Goal: Find specific page/section: Find specific page/section

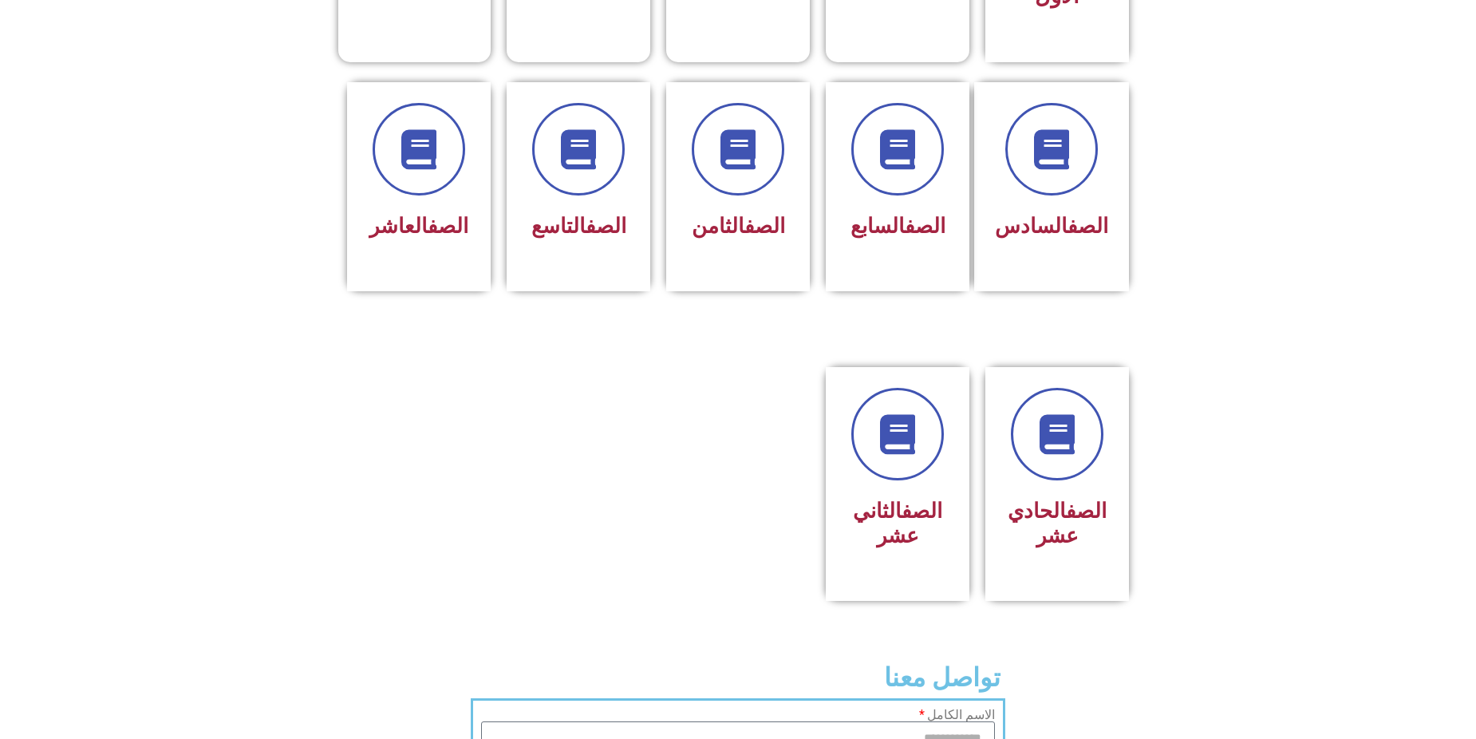
scroll to position [638, 0]
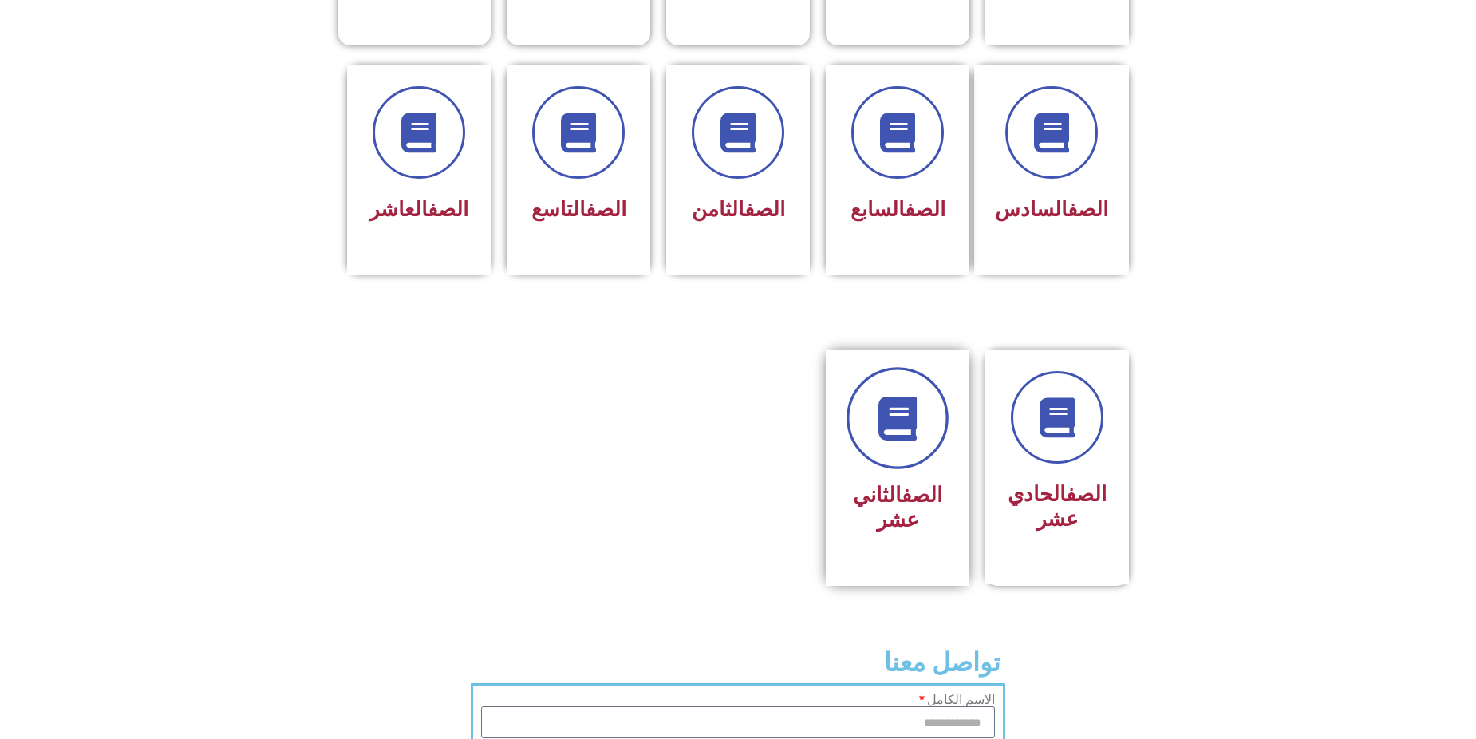
click at [902, 397] on icon at bounding box center [898, 419] width 44 height 44
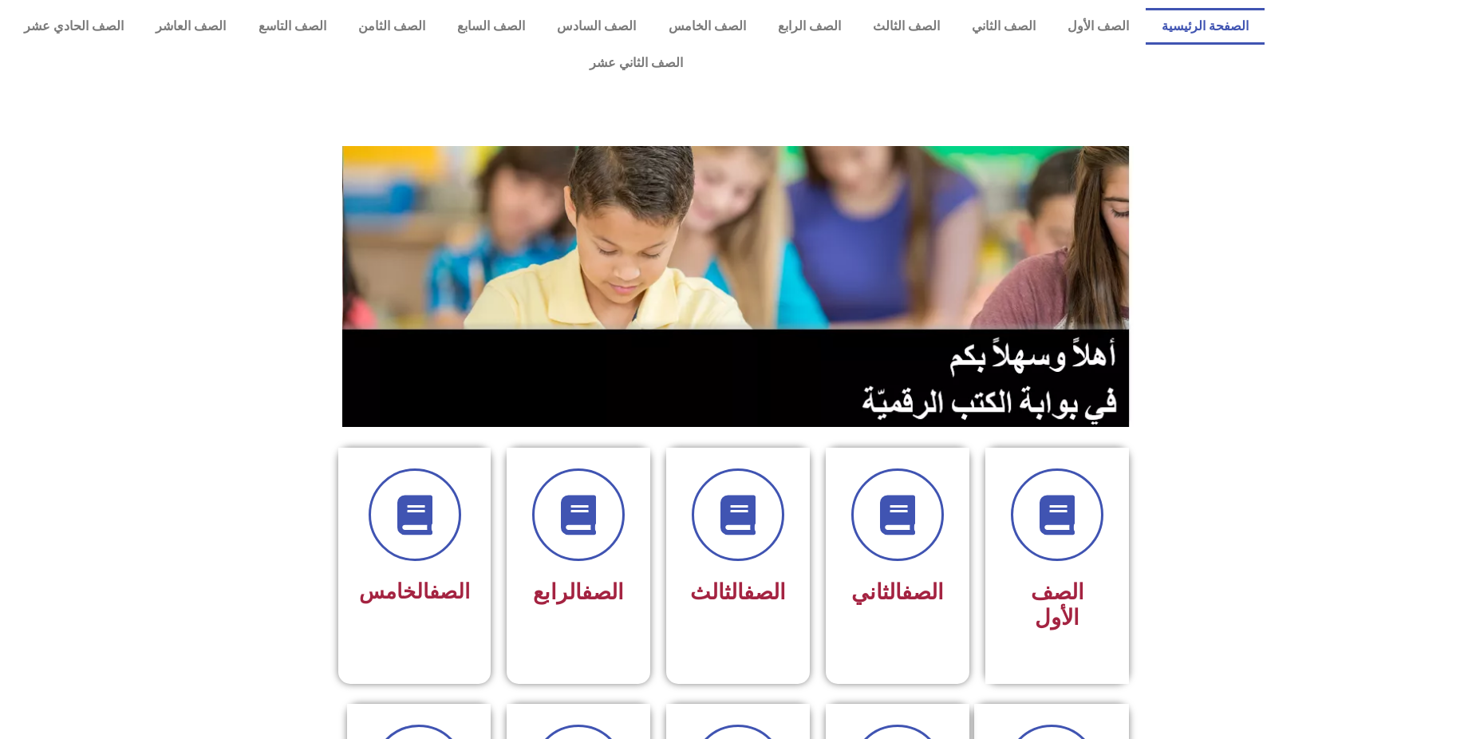
scroll to position [638, 0]
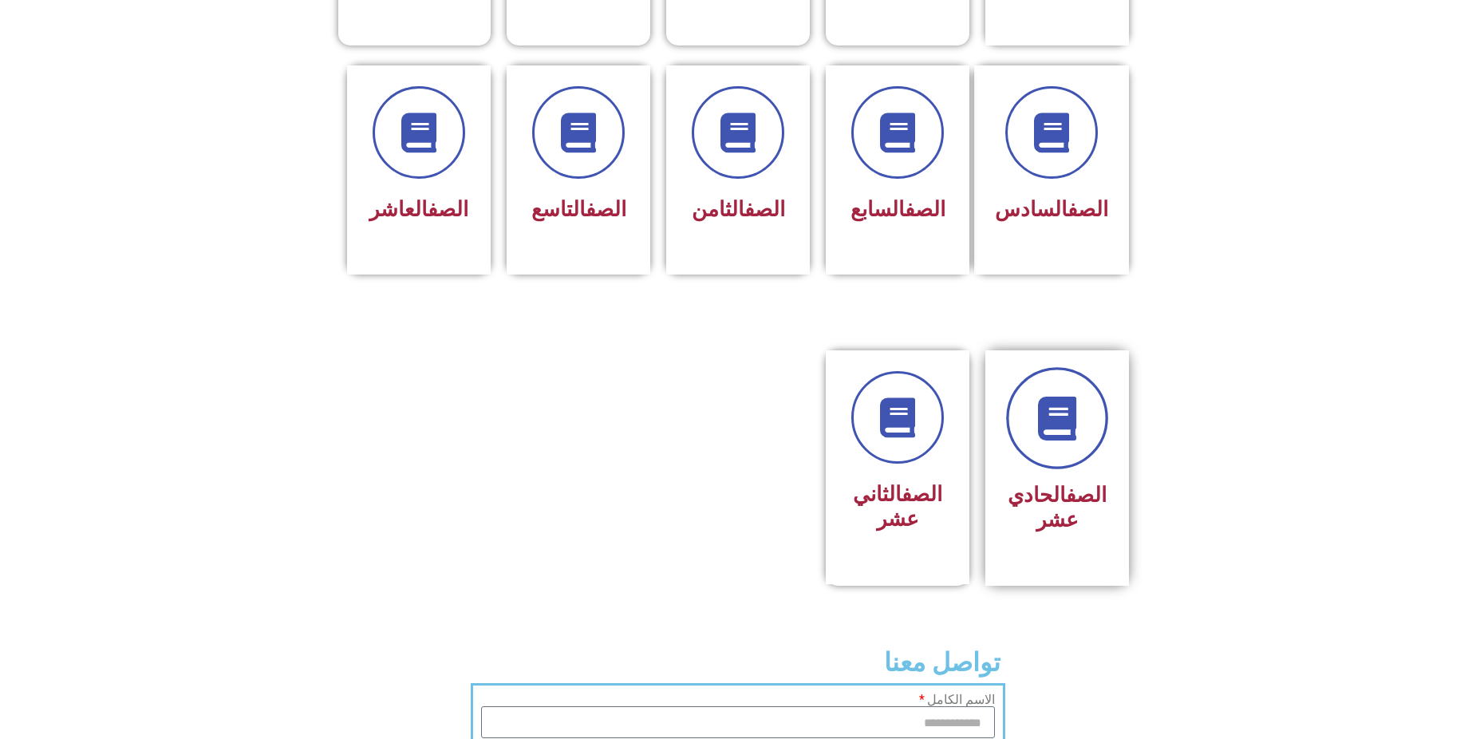
click at [1052, 397] on icon at bounding box center [1058, 419] width 44 height 44
click at [1077, 397] on icon at bounding box center [1058, 419] width 44 height 44
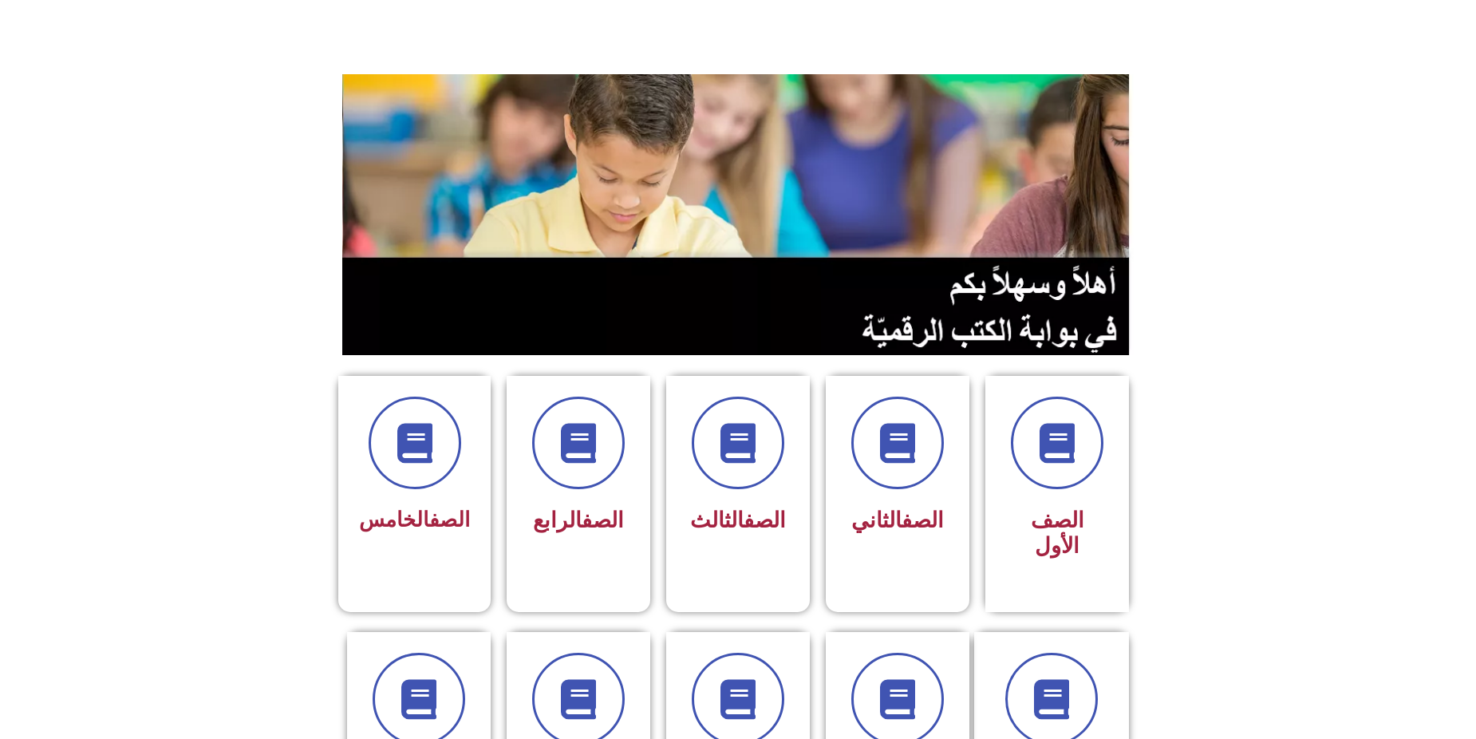
scroll to position [0, 0]
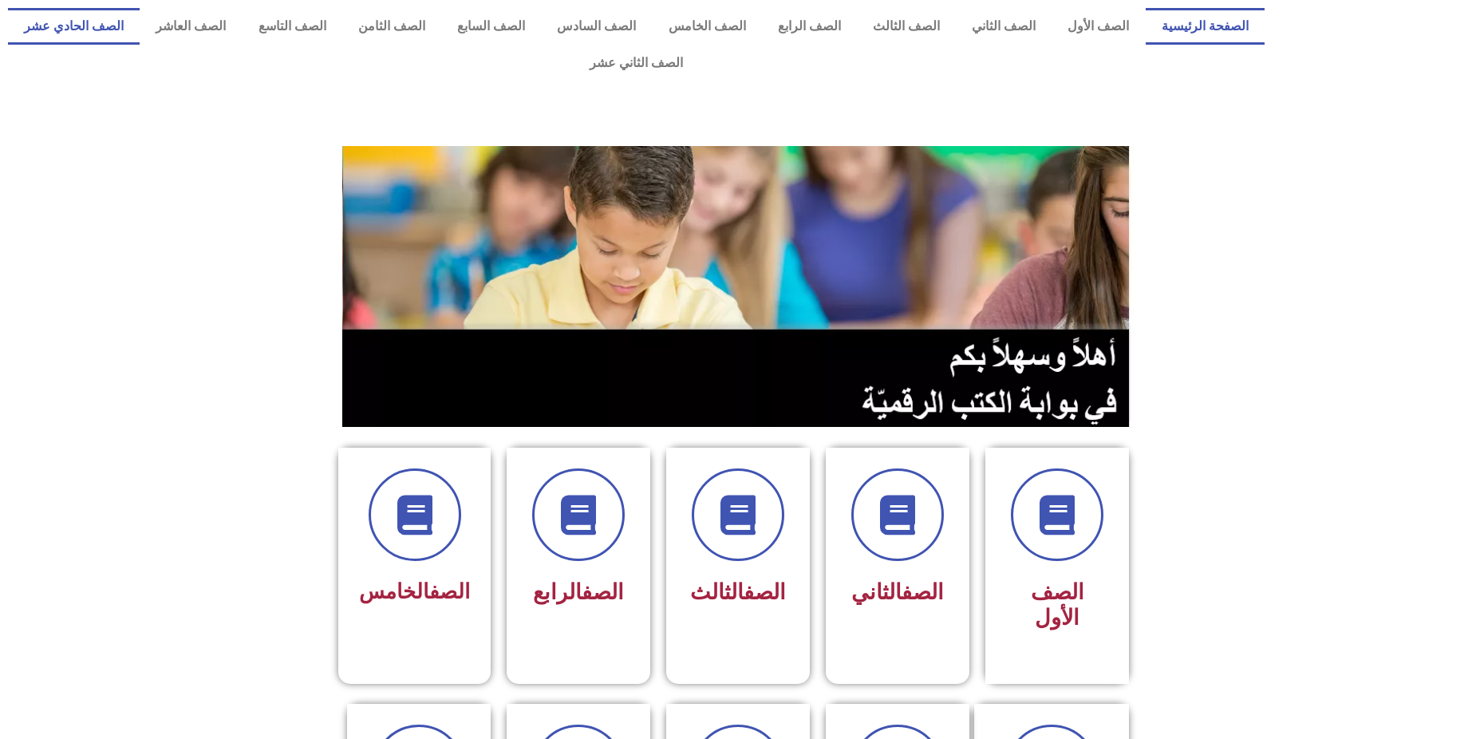
click at [140, 36] on link "الصف الحادي عشر" at bounding box center [74, 26] width 132 height 37
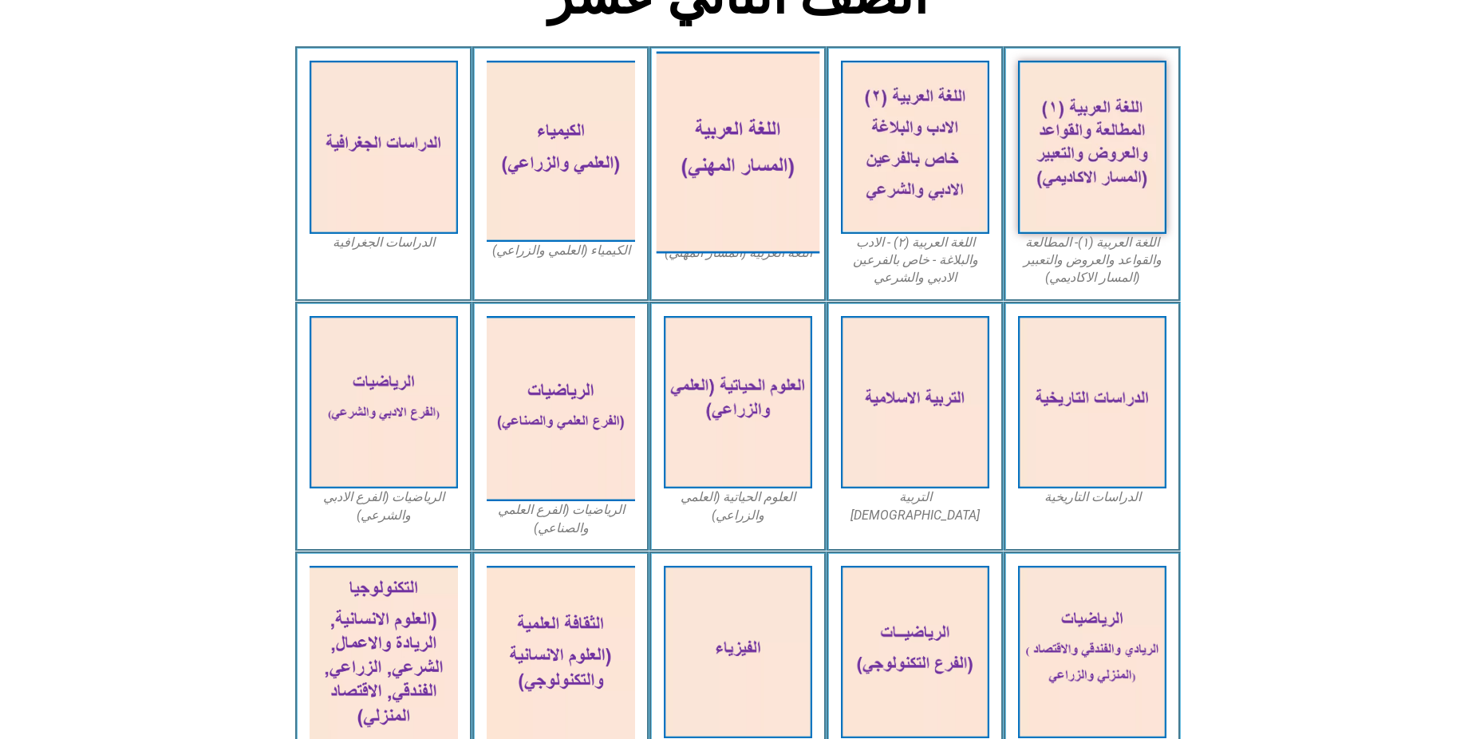
scroll to position [479, 0]
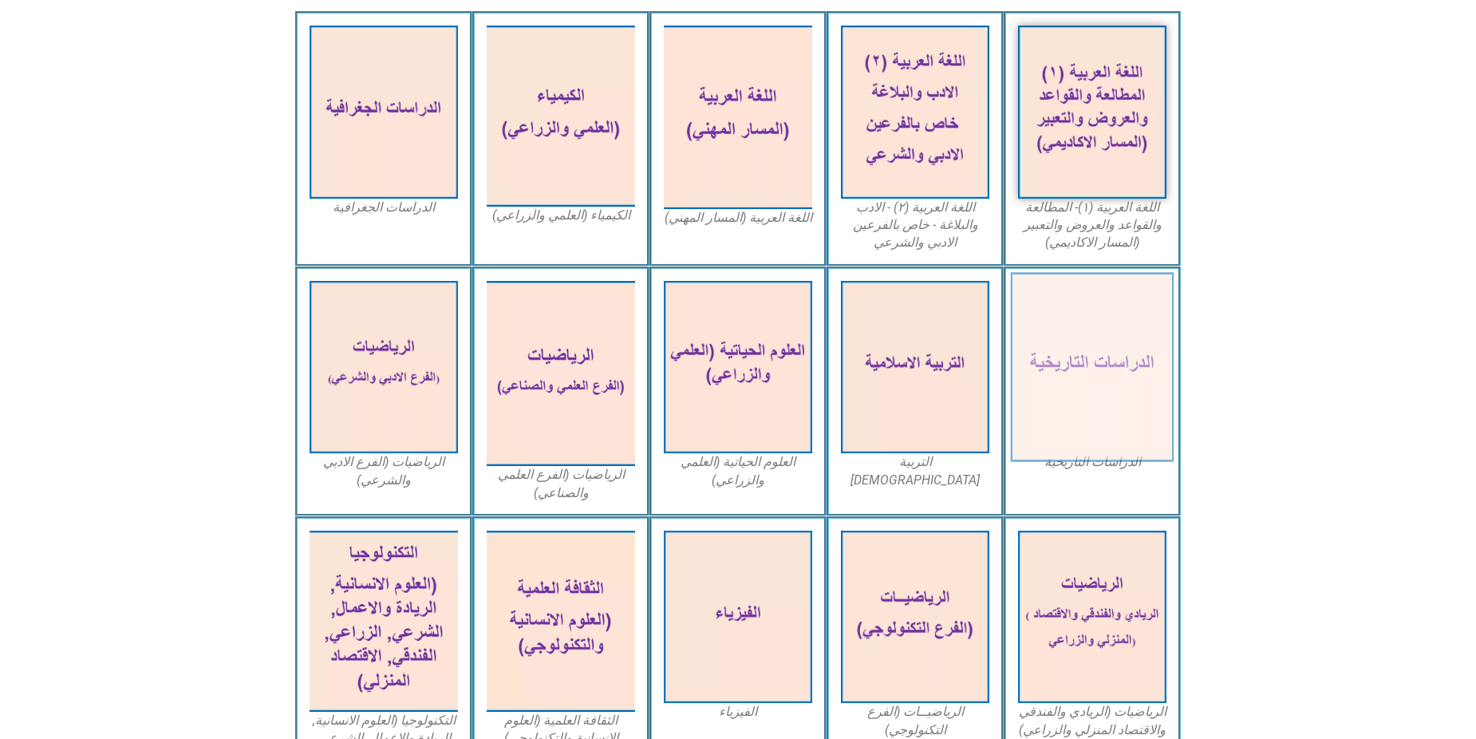
click at [1127, 320] on img at bounding box center [1093, 367] width 164 height 190
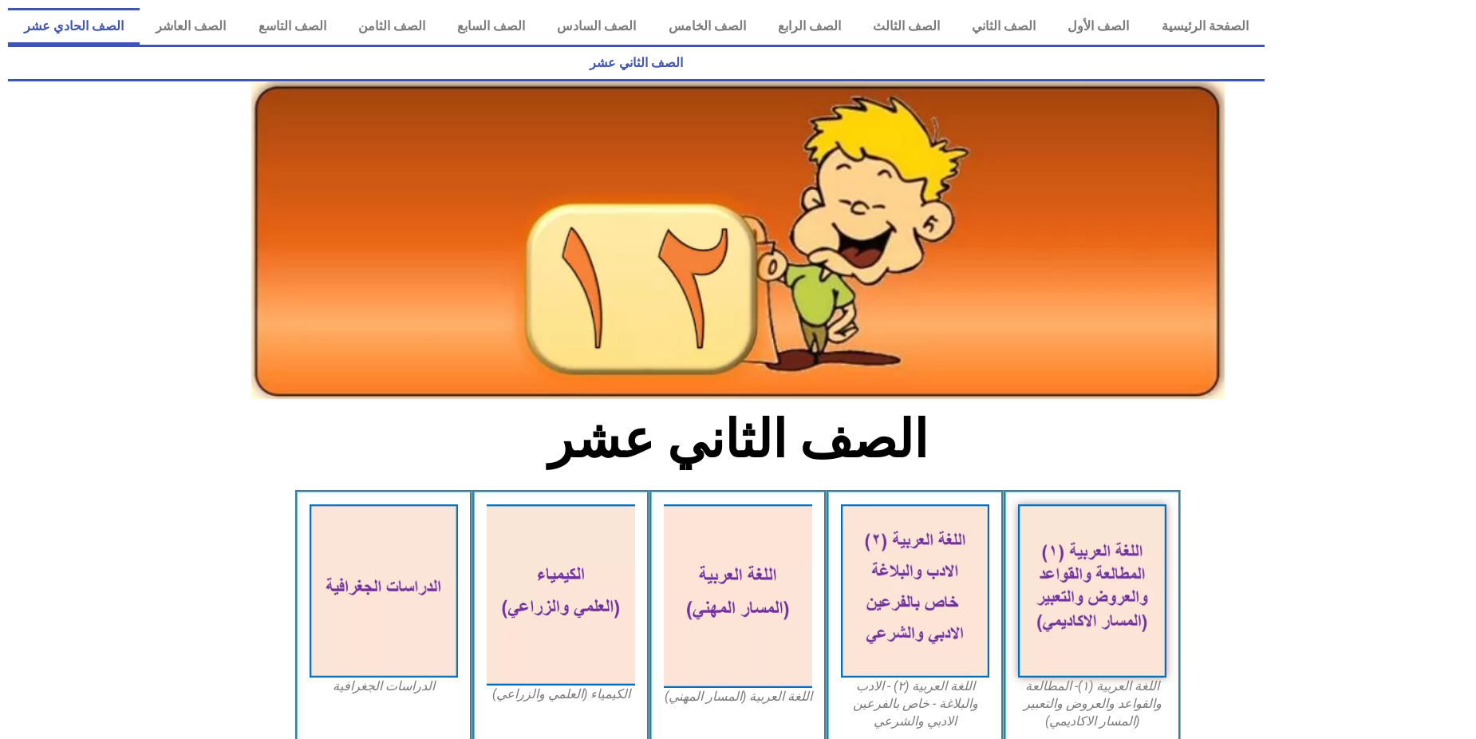
click at [140, 21] on link "الصف الحادي عشر" at bounding box center [74, 26] width 132 height 37
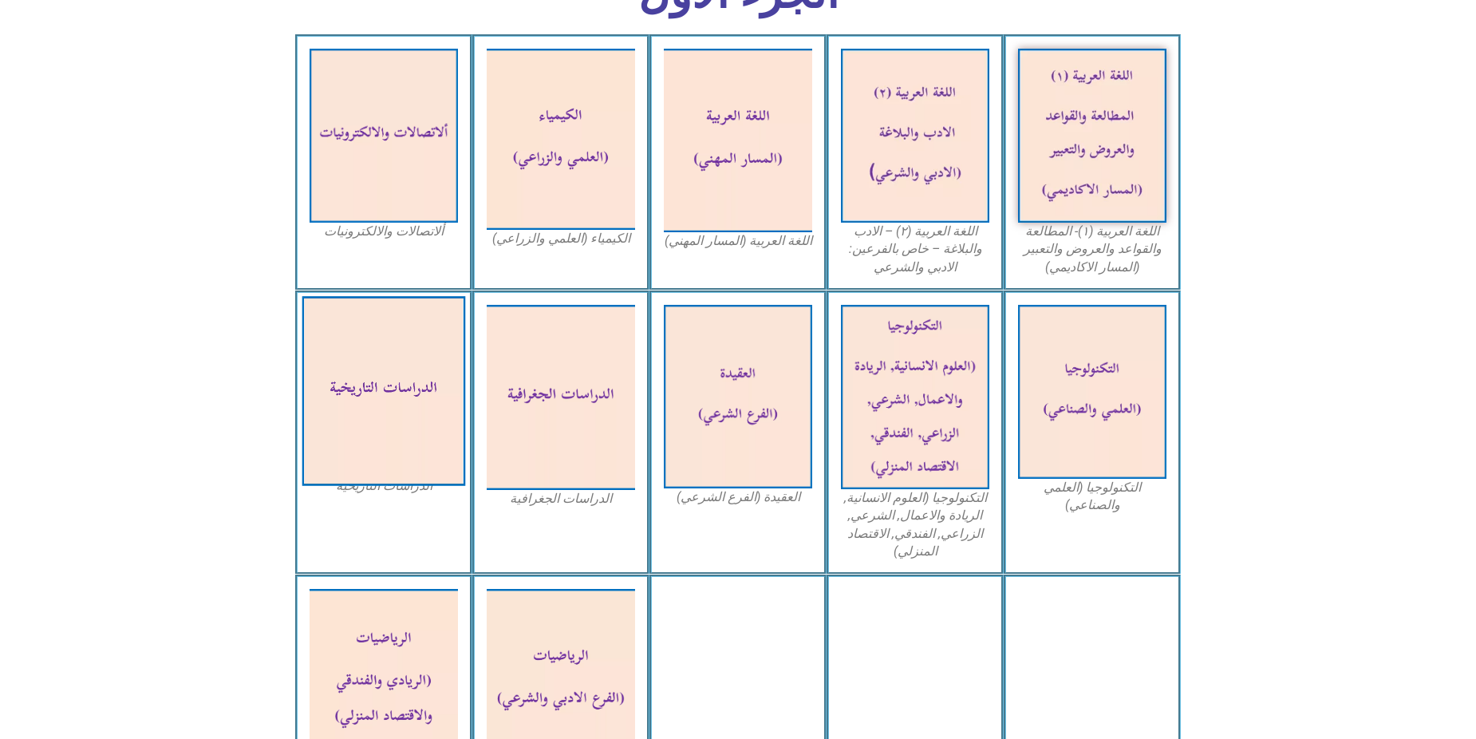
scroll to position [479, 0]
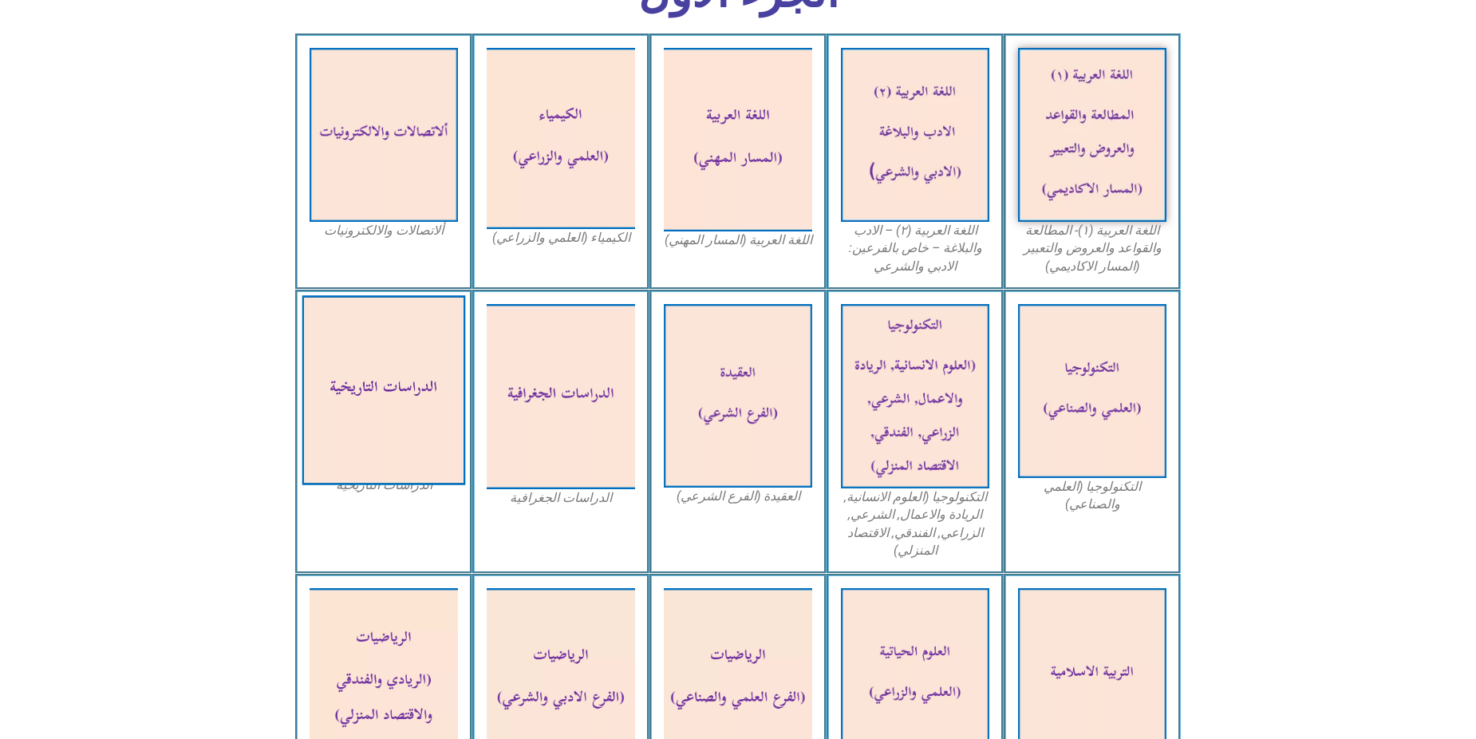
click at [333, 344] on img at bounding box center [384, 390] width 164 height 190
click at [349, 342] on img at bounding box center [384, 390] width 164 height 190
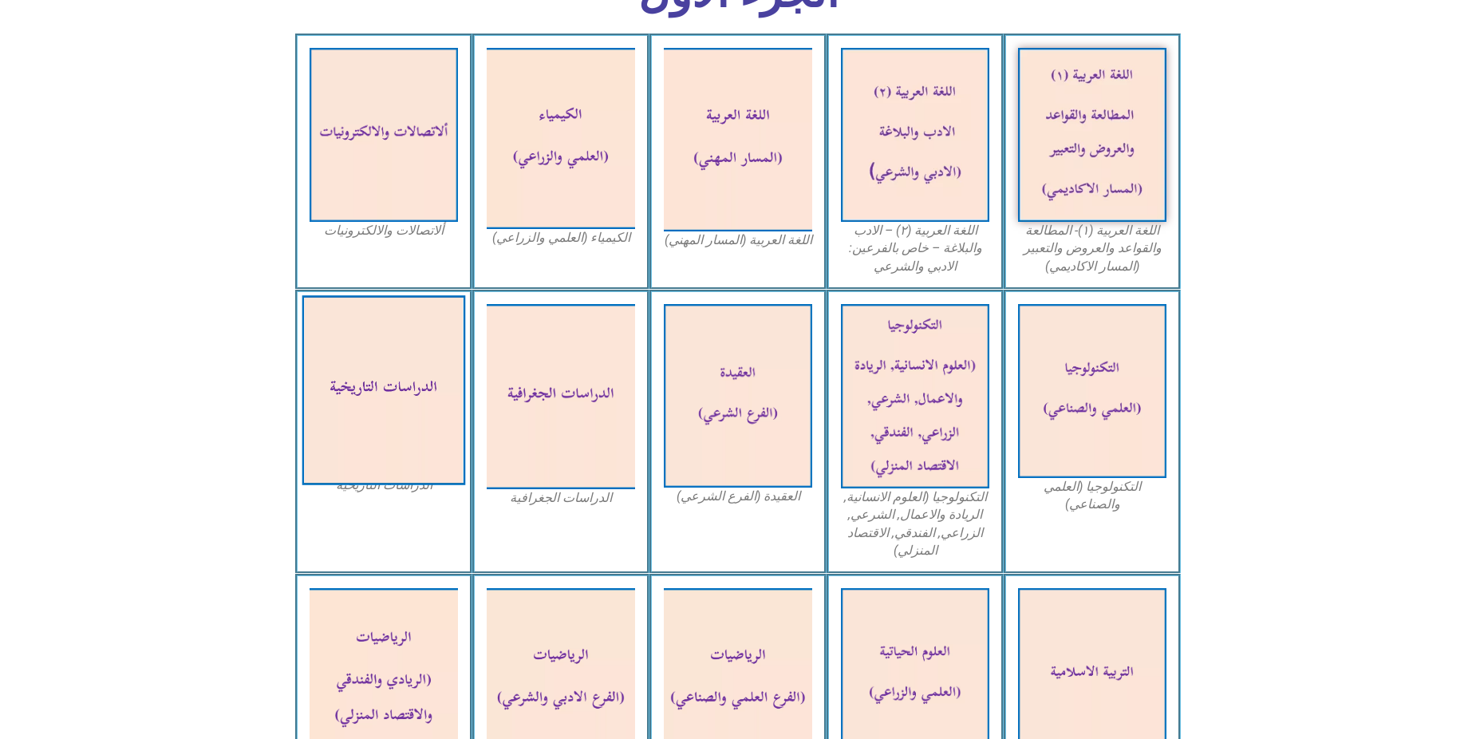
click at [349, 342] on img at bounding box center [384, 390] width 164 height 190
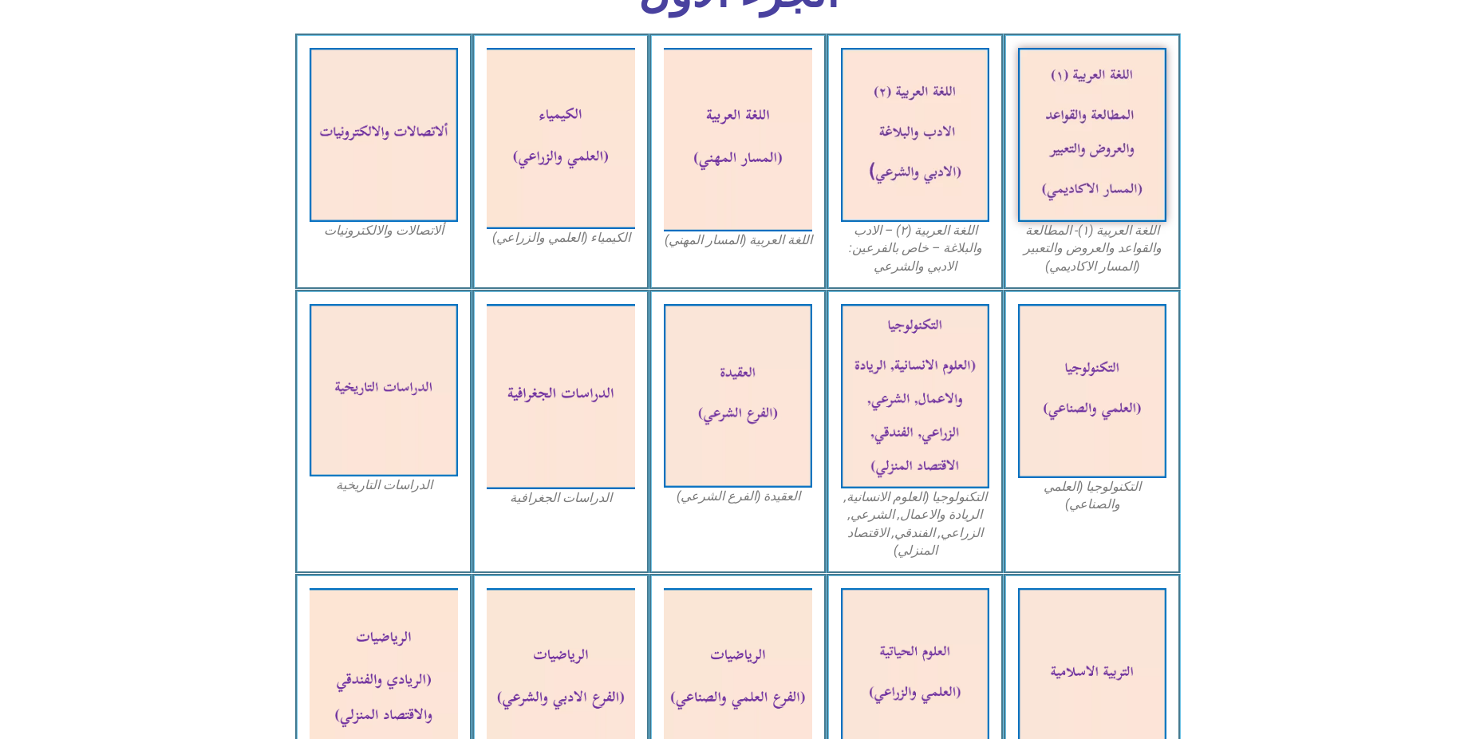
click at [429, 476] on div "الدراسات التاريخية" at bounding box center [383, 432] width 177 height 285
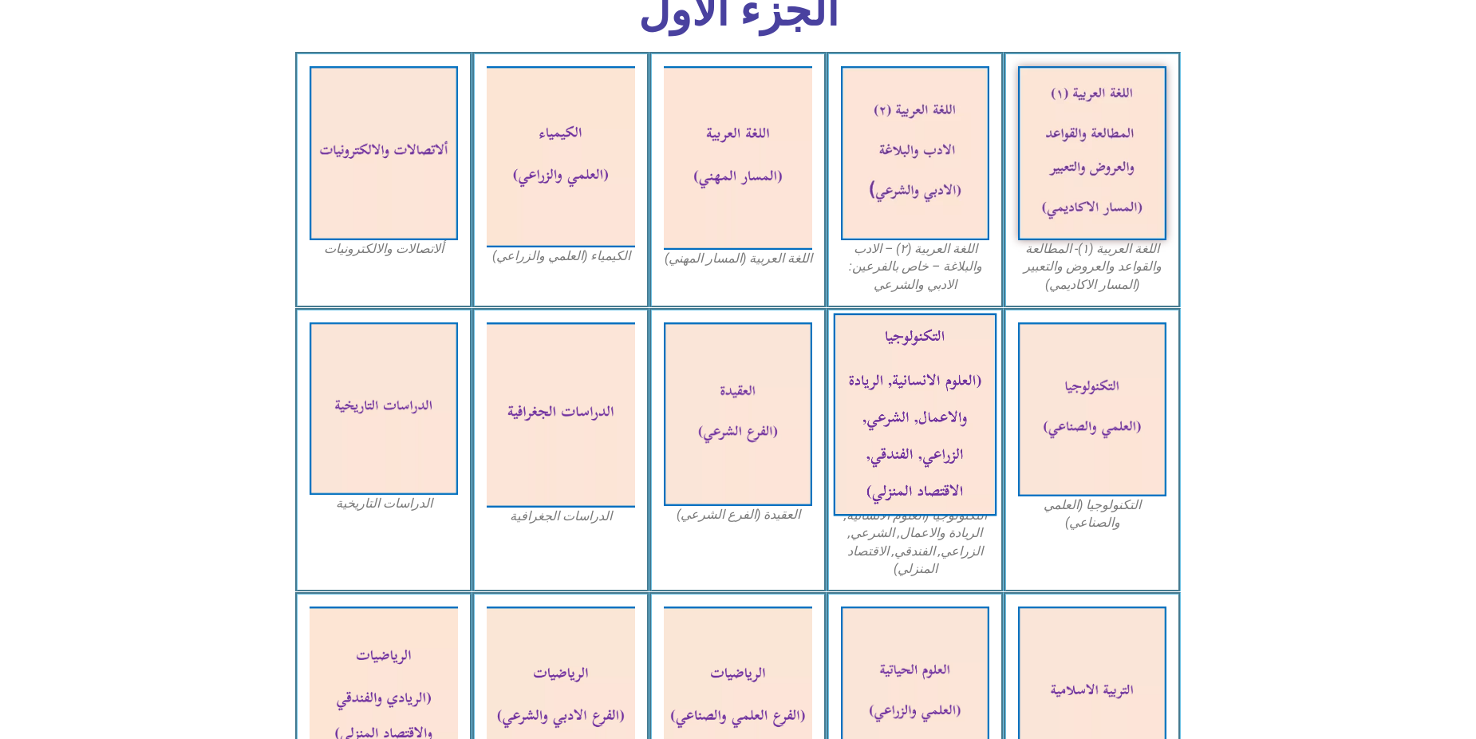
scroll to position [559, 0]
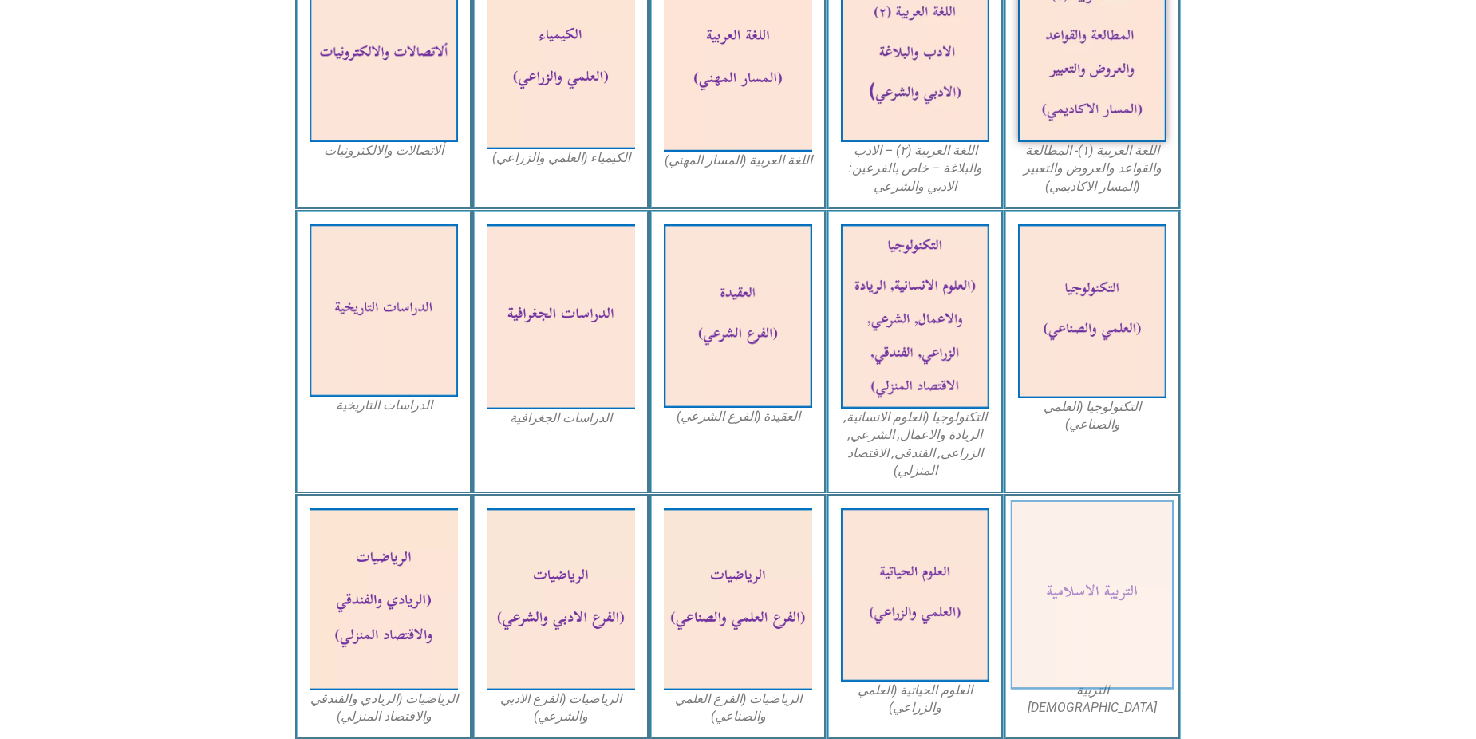
click at [1070, 567] on img at bounding box center [1093, 595] width 164 height 190
click at [1084, 554] on img at bounding box center [1093, 595] width 164 height 190
click at [1081, 554] on img at bounding box center [1093, 595] width 164 height 190
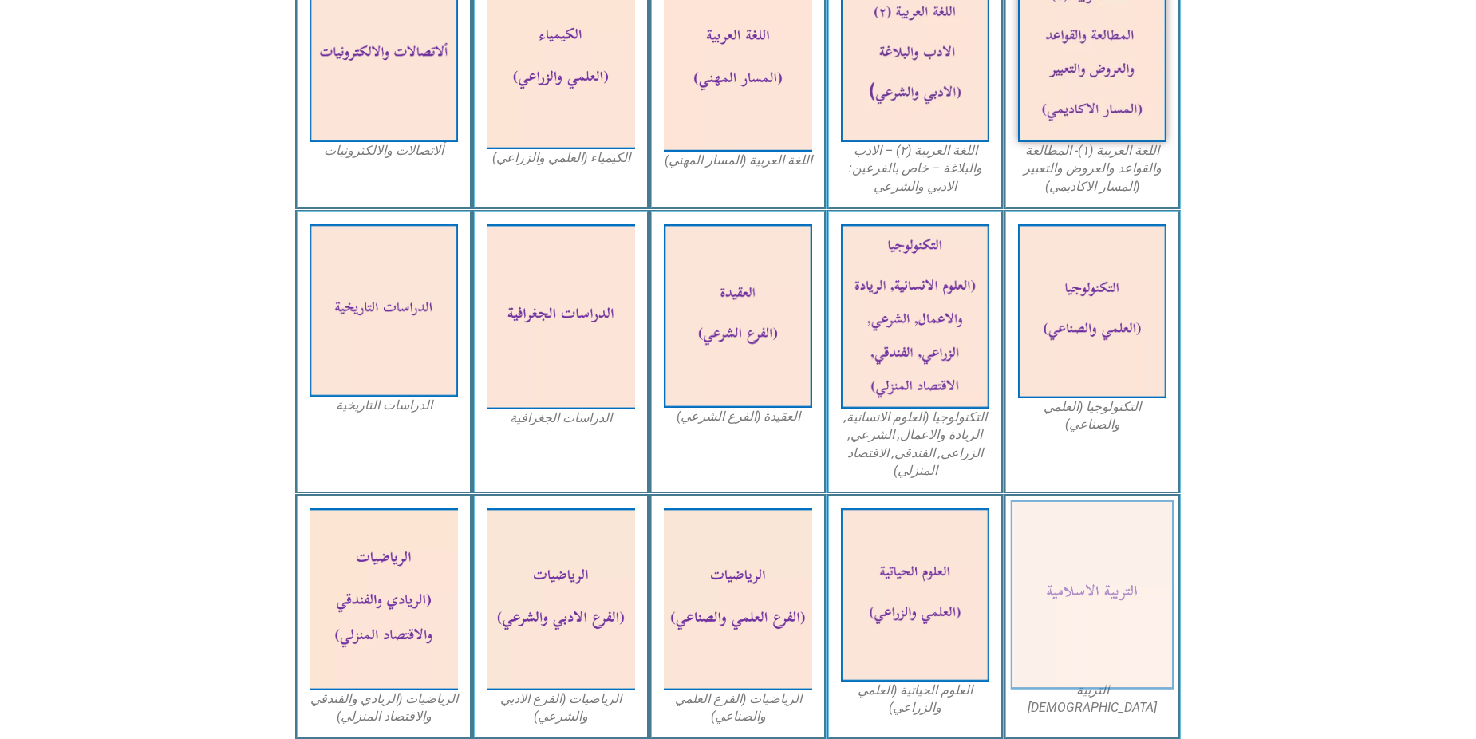
click at [1081, 554] on img at bounding box center [1093, 595] width 164 height 190
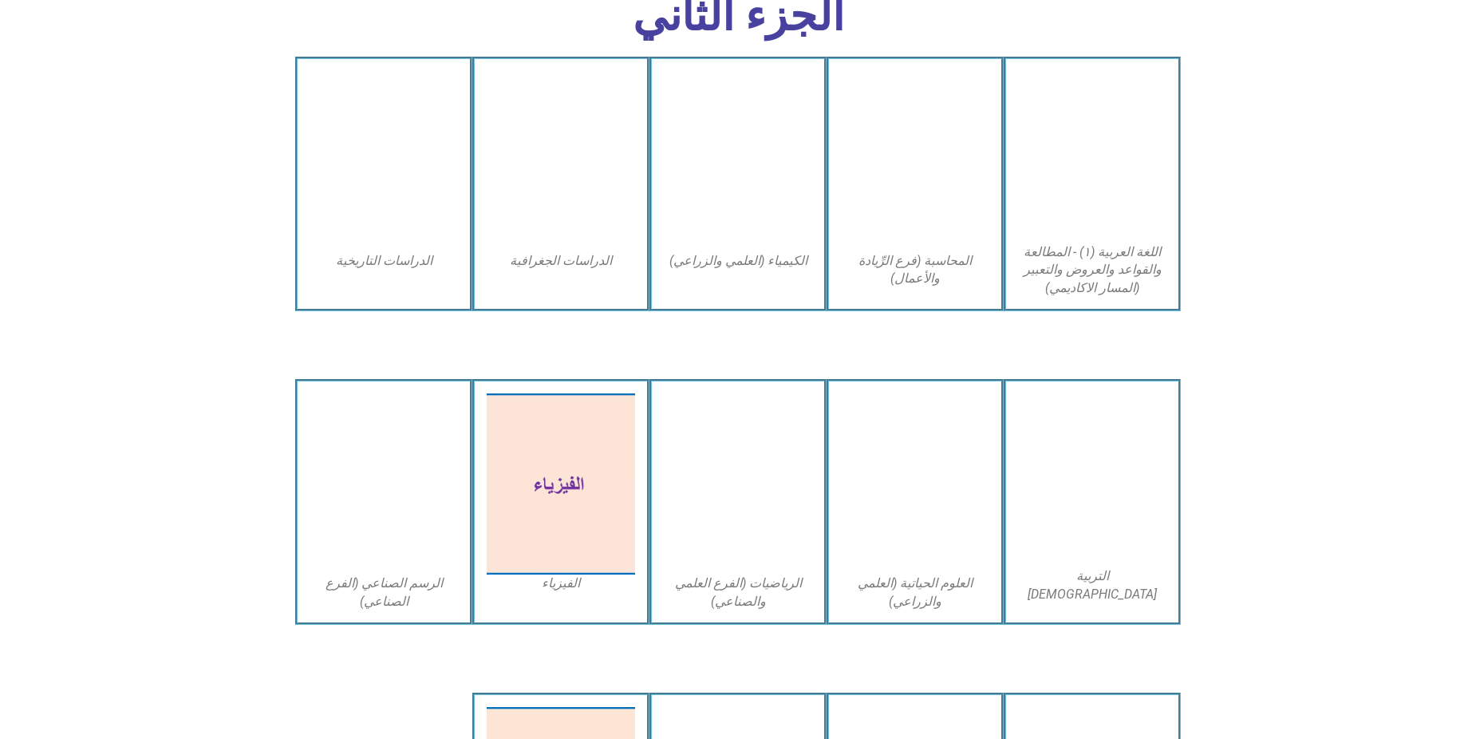
scroll to position [2859, 0]
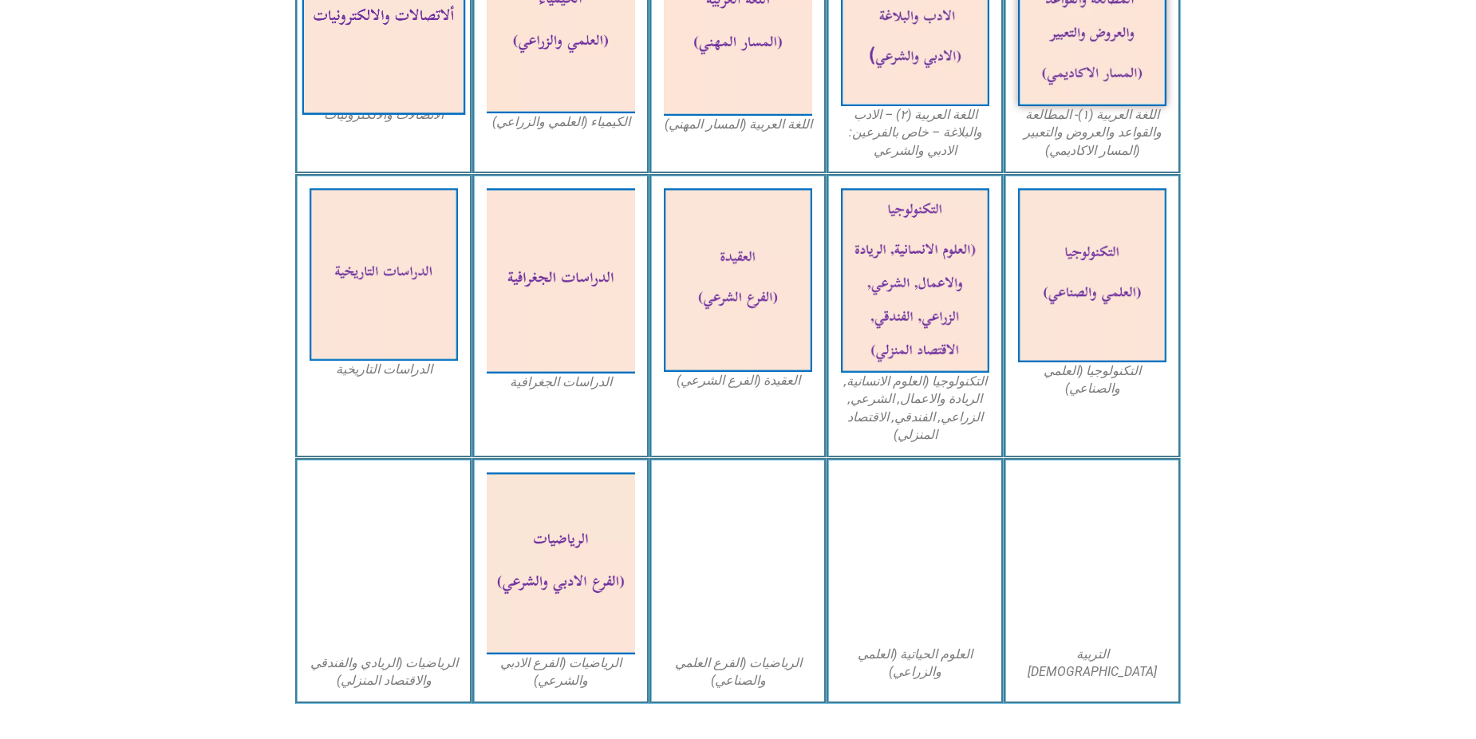
scroll to position [718, 0]
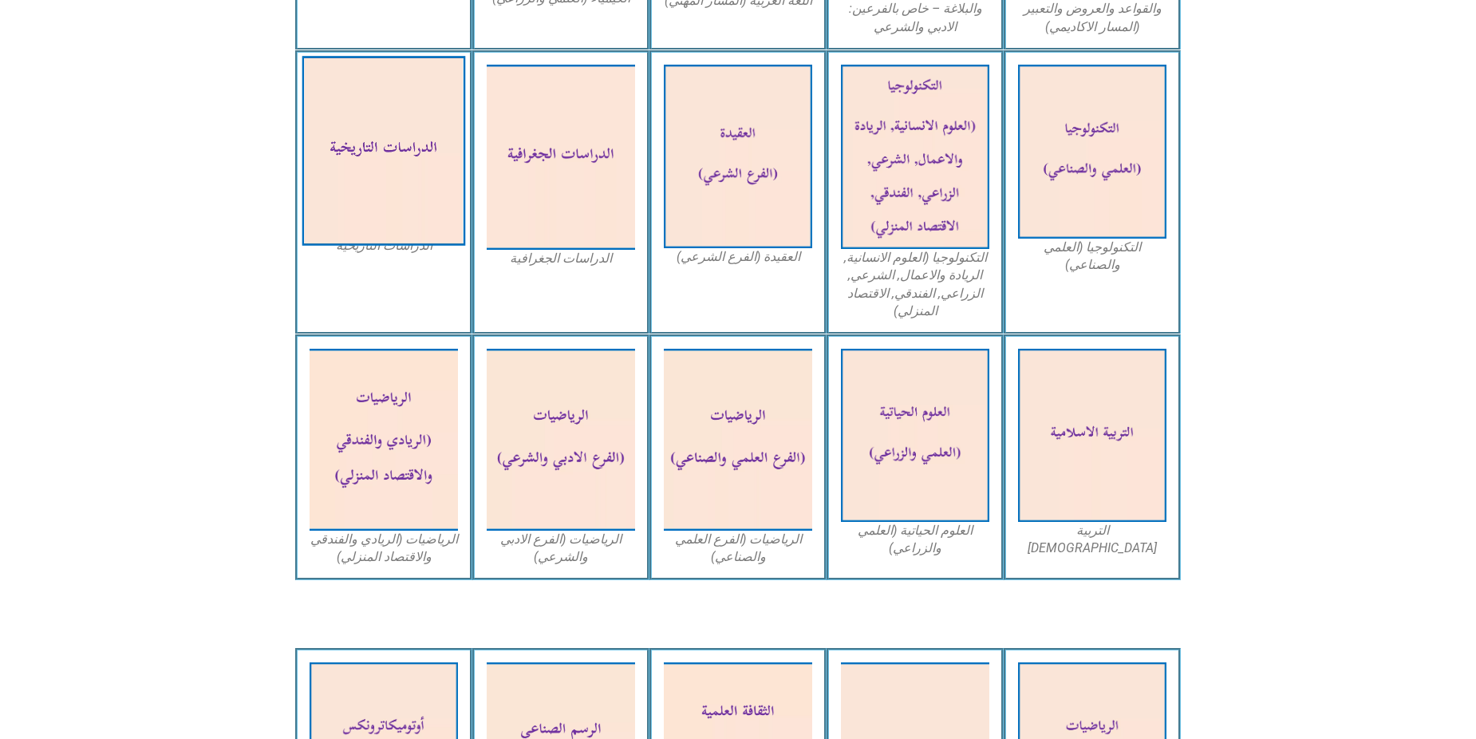
click at [351, 156] on img at bounding box center [384, 151] width 164 height 190
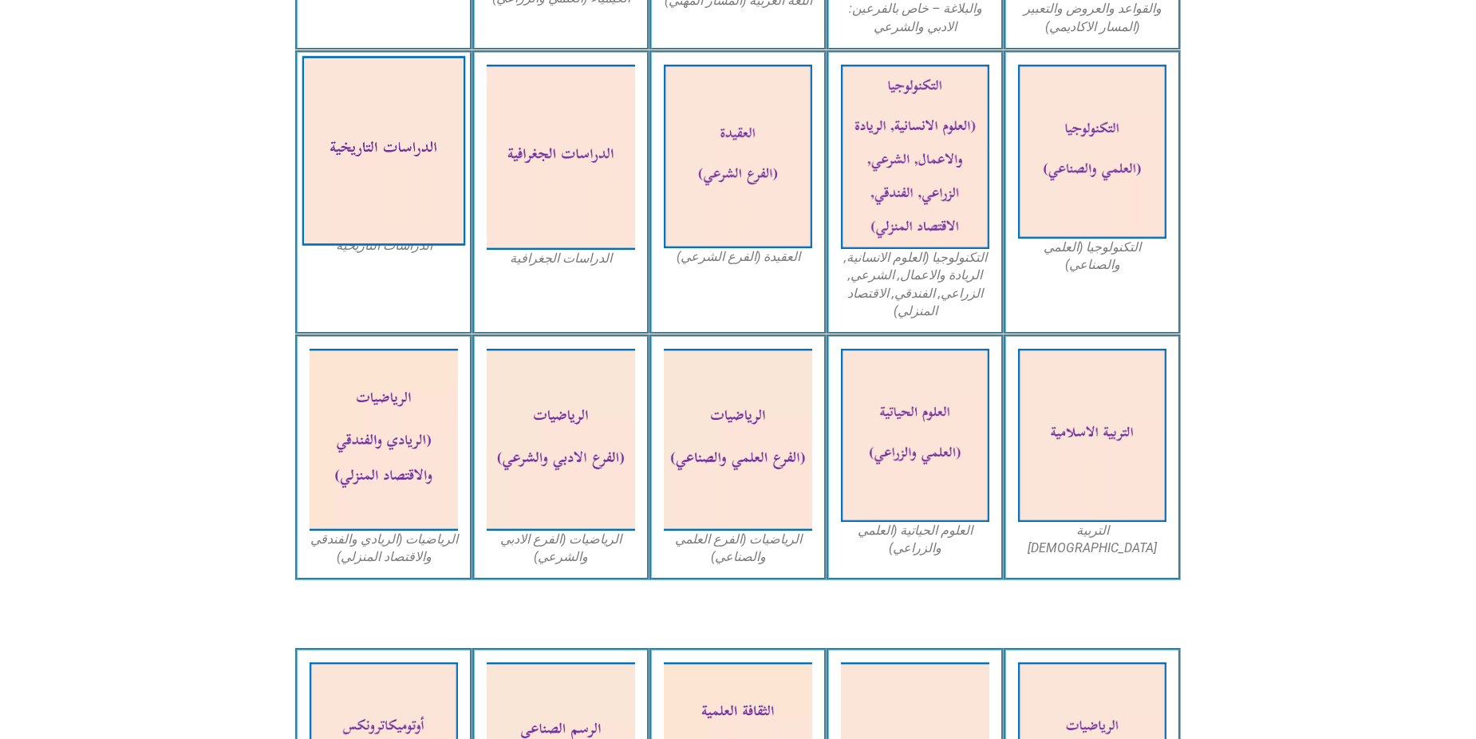
click at [351, 156] on img at bounding box center [384, 151] width 164 height 190
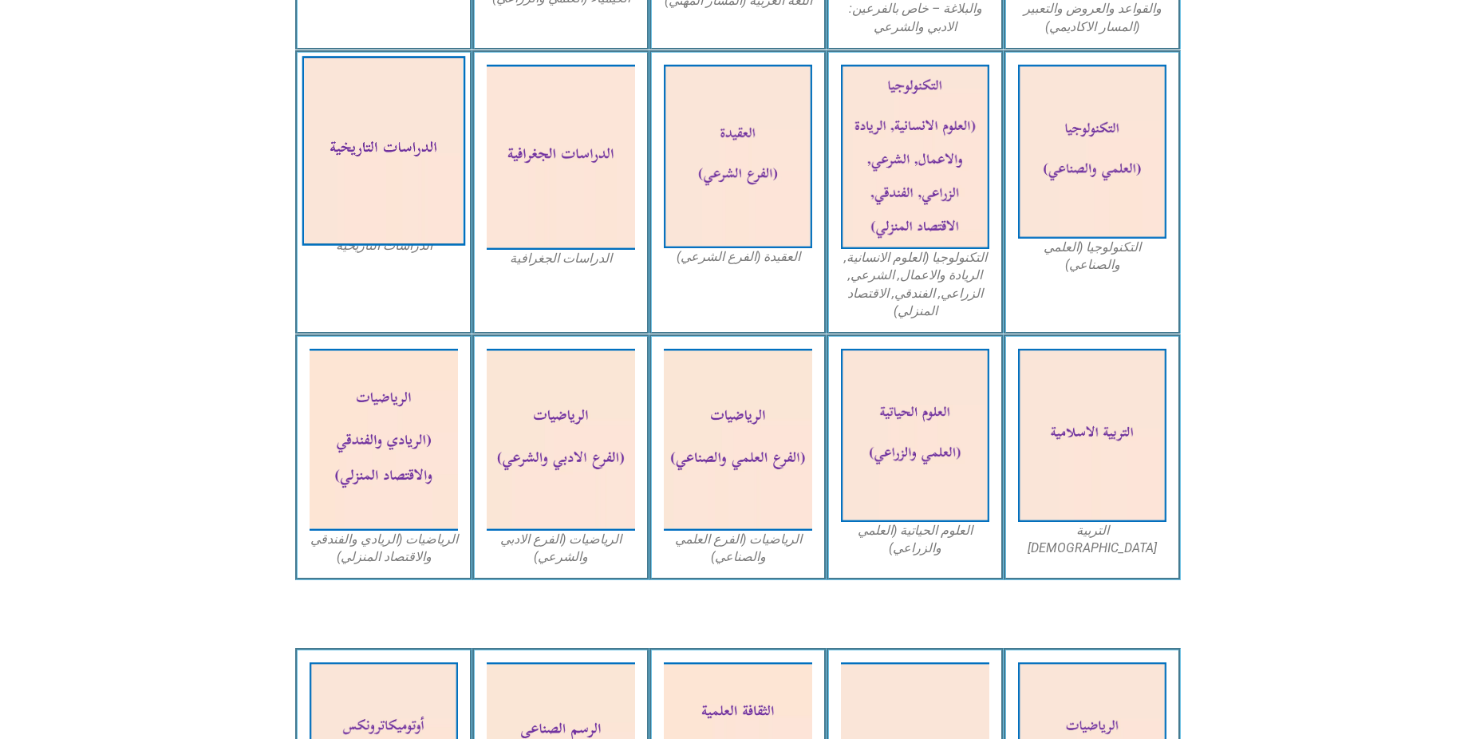
click at [351, 156] on img at bounding box center [384, 151] width 164 height 190
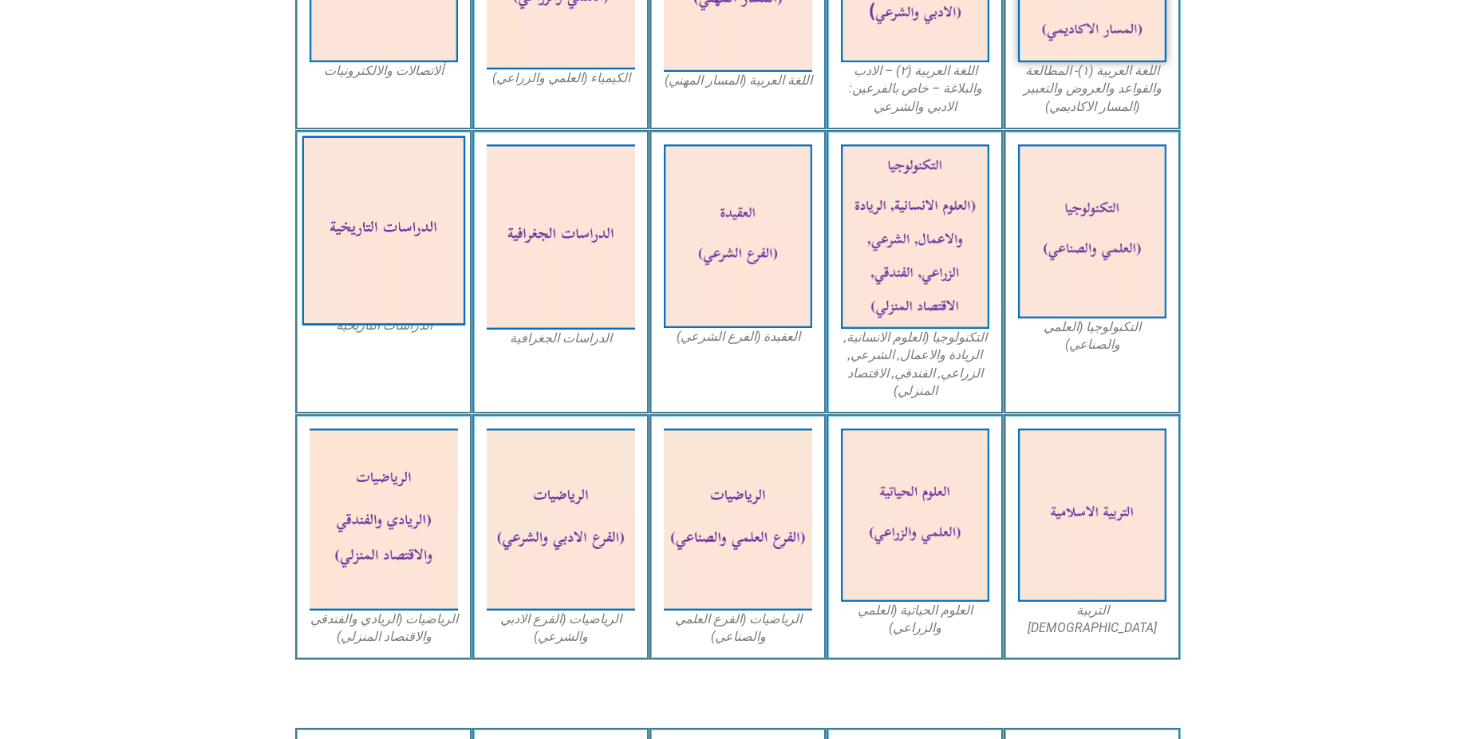
click at [382, 191] on img at bounding box center [384, 231] width 164 height 190
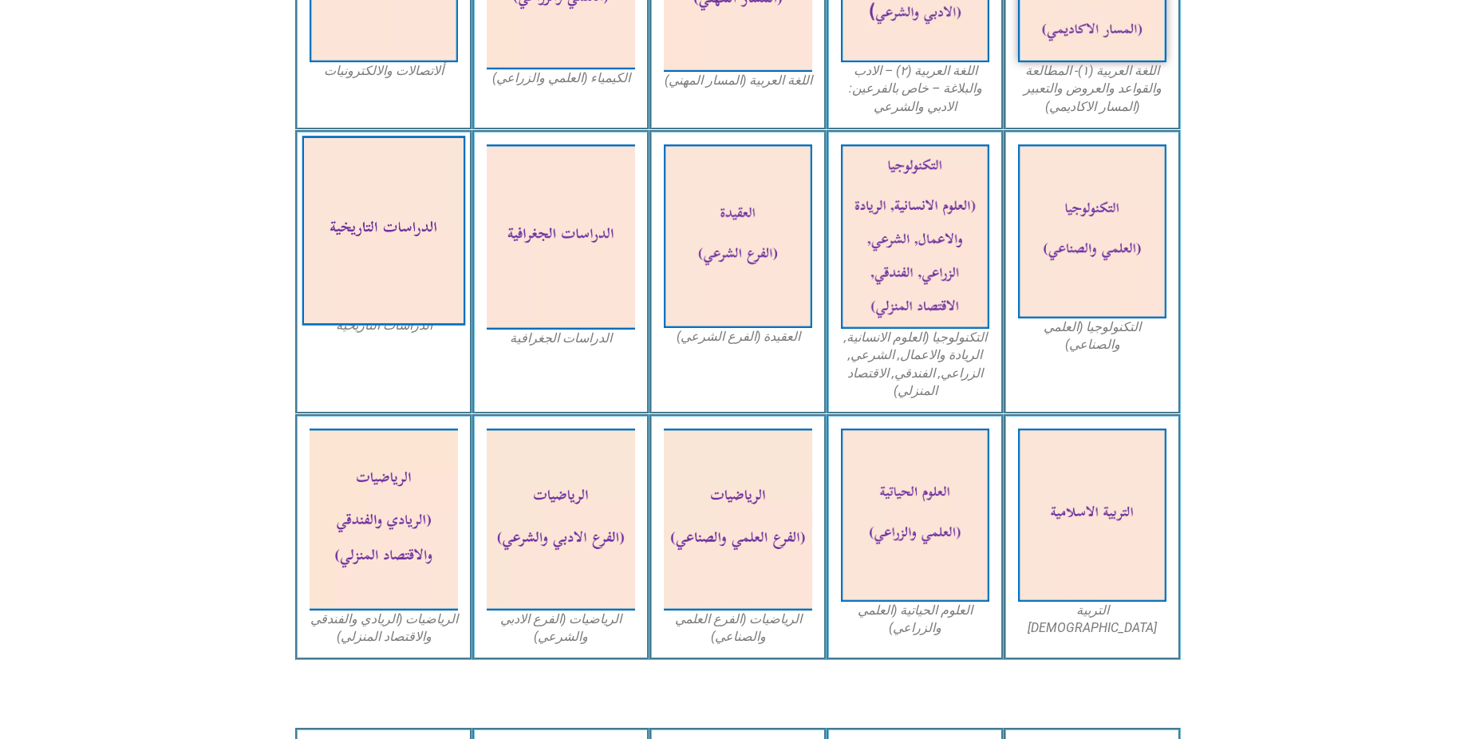
click at [382, 191] on img at bounding box center [384, 231] width 164 height 190
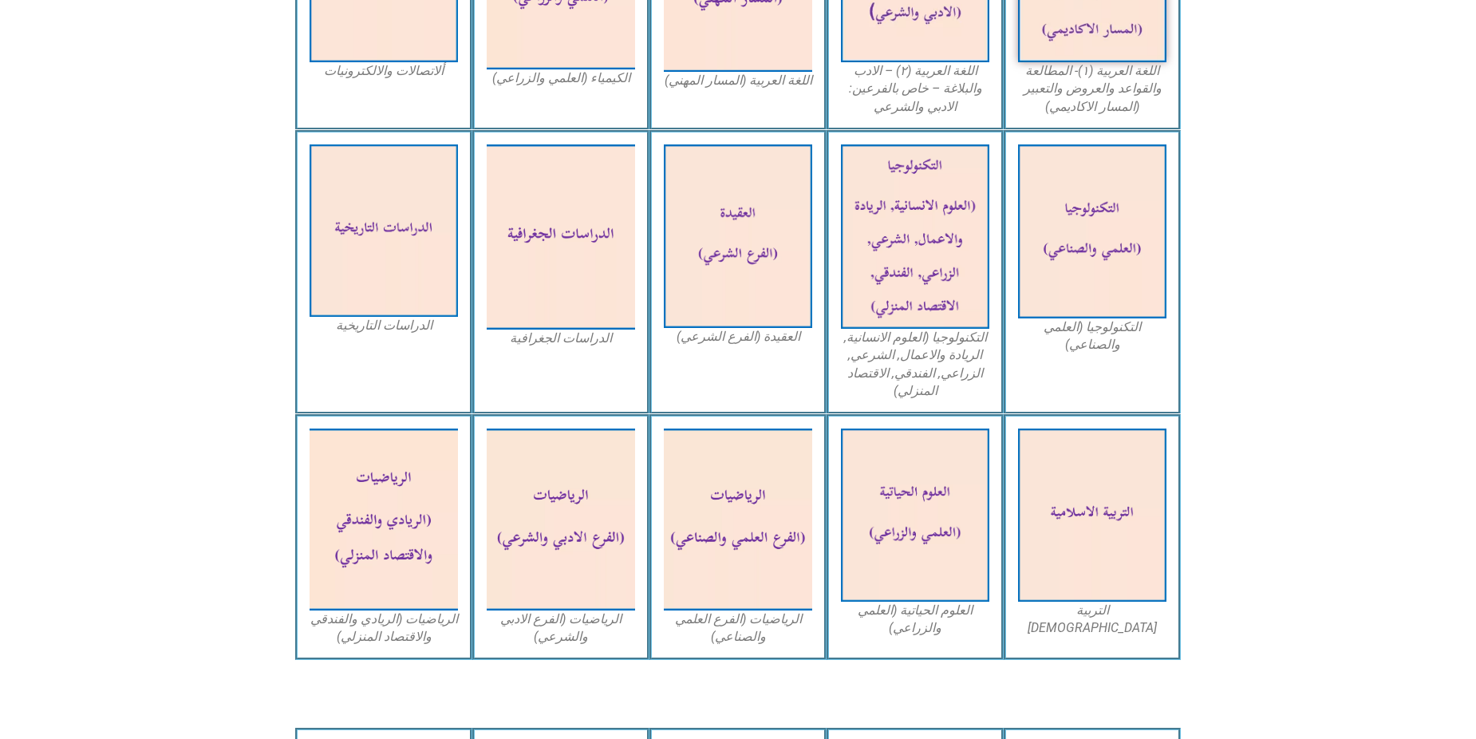
drag, startPoint x: 382, startPoint y: 191, endPoint x: 116, endPoint y: 231, distance: 269.5
click at [319, 212] on img at bounding box center [384, 230] width 148 height 172
click at [34, 233] on icon at bounding box center [737, 203] width 1477 height 148
click at [393, 302] on div "الدراسات التاريخية" at bounding box center [383, 272] width 177 height 285
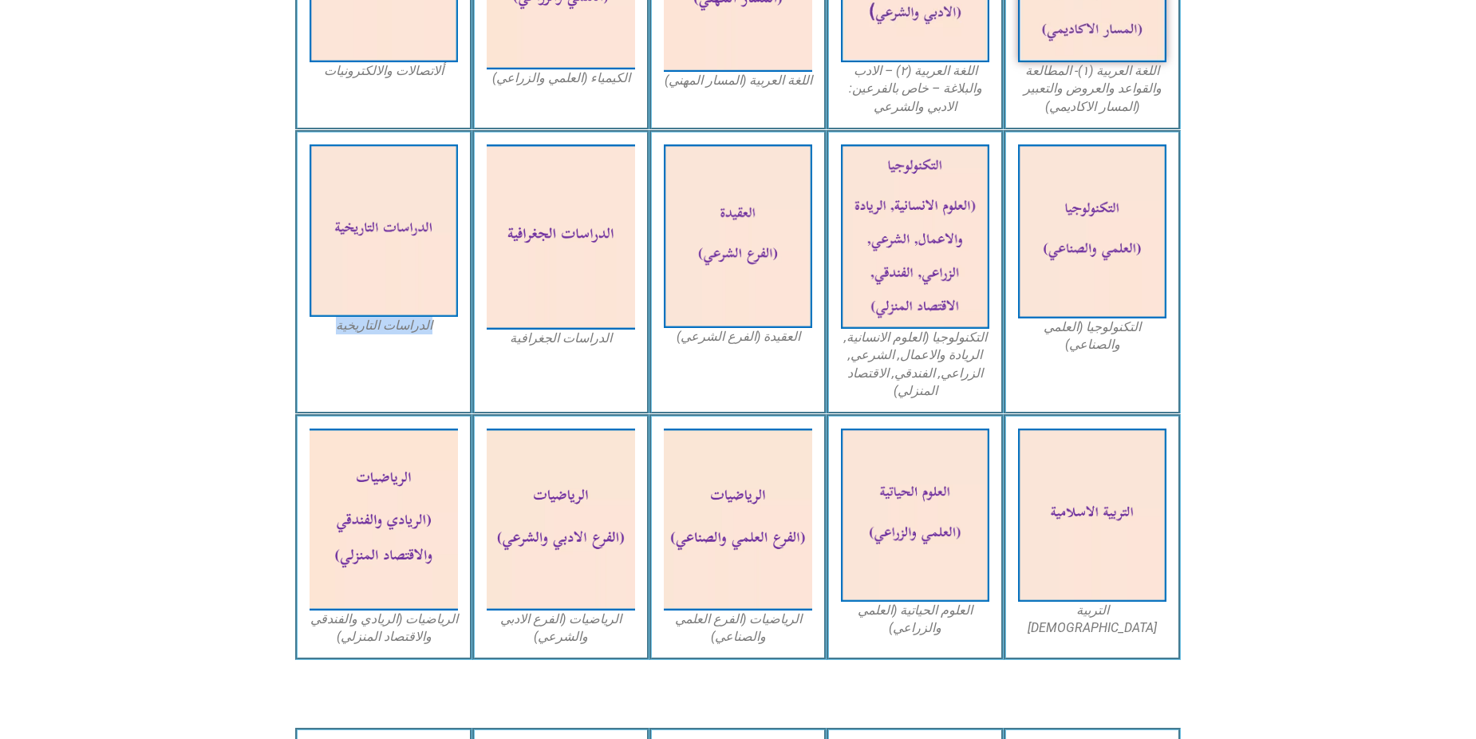
click at [393, 302] on div "الدراسات التاريخية" at bounding box center [383, 272] width 177 height 285
copy div "الدراسات التاريخية"
click at [115, 243] on section "التكنولوجيا (العلمي والصناعي) التكنولوجيا (العلوم الانسانية, الريادة والاعمال, …" at bounding box center [738, 272] width 1476 height 285
click at [120, 240] on icon at bounding box center [737, 203] width 1477 height 148
